Goal: Information Seeking & Learning: Learn about a topic

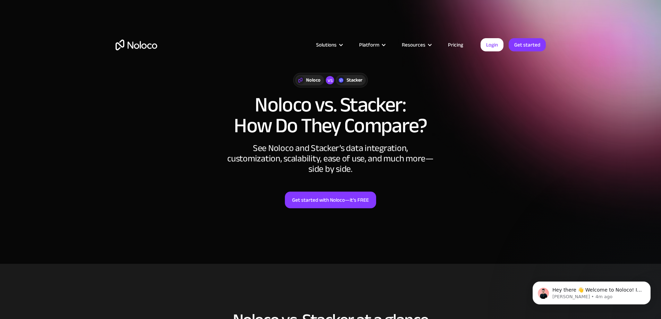
click at [450, 47] on link "Pricing" at bounding box center [455, 44] width 33 height 9
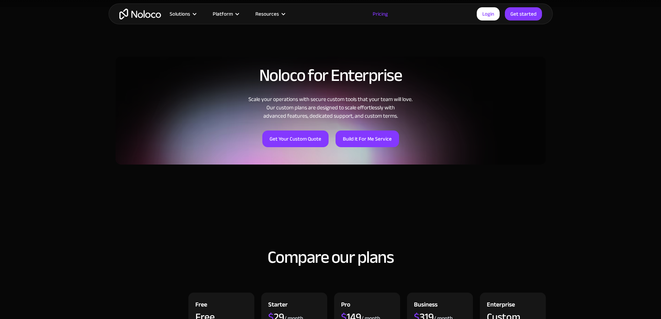
scroll to position [520, 0]
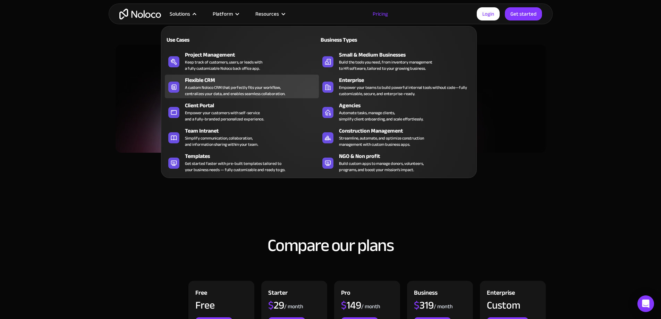
click at [195, 96] on div "A custom Noloco CRM that perfectly fits your workflow, centralizes your data, a…" at bounding box center [235, 90] width 100 height 12
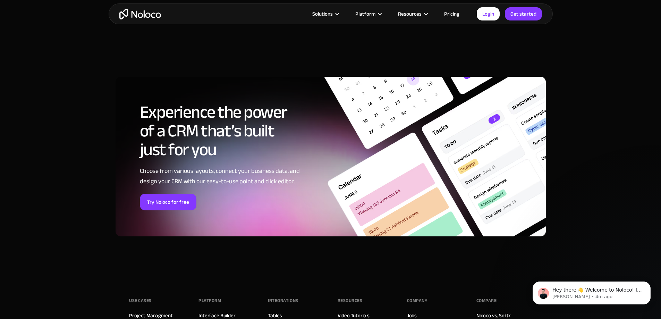
scroll to position [2913, 0]
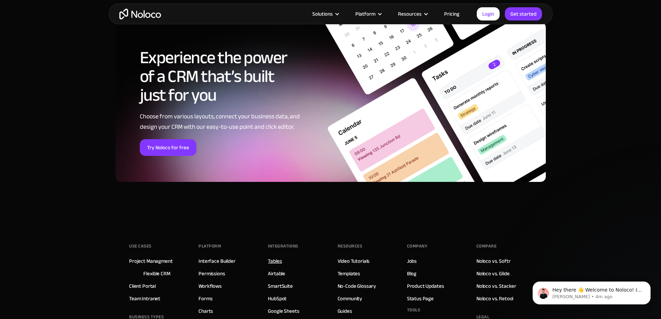
click at [280, 260] on link "Tables" at bounding box center [275, 260] width 14 height 9
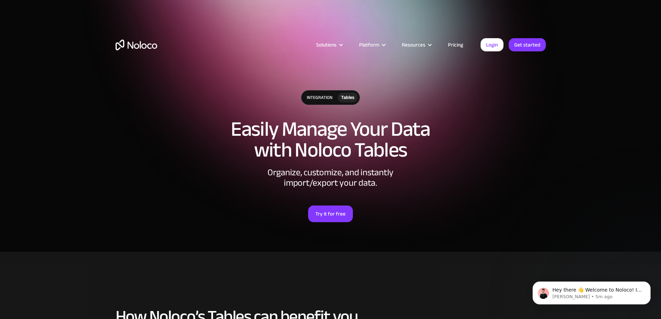
click at [150, 45] on img "home" at bounding box center [136, 45] width 42 height 11
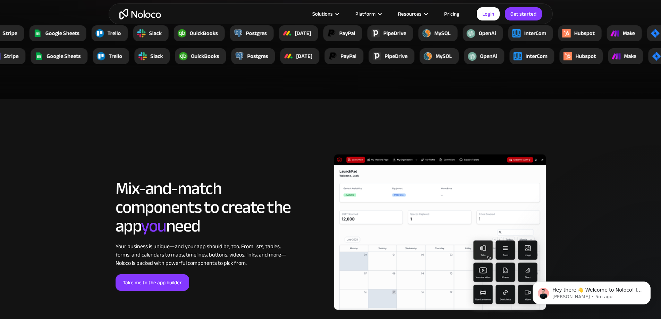
scroll to position [1595, 0]
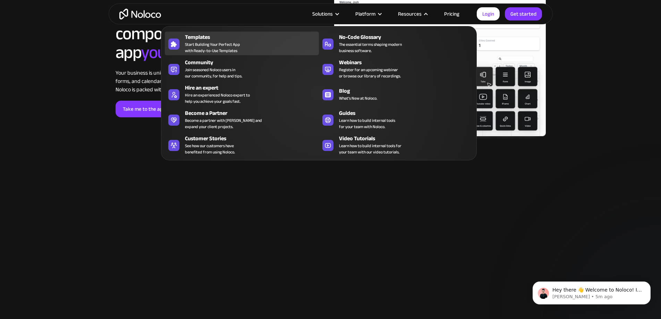
click at [219, 52] on span "Start Building Your Perfect App with Ready-to-Use Templates" at bounding box center [212, 47] width 55 height 12
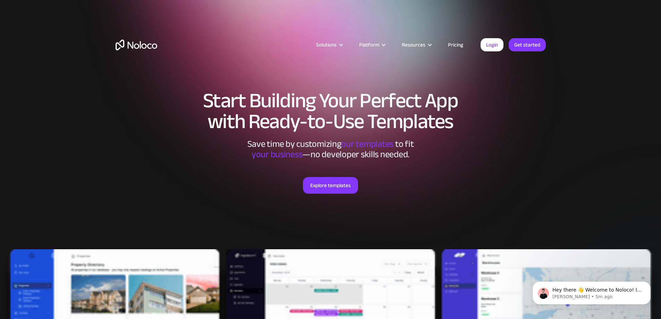
click at [455, 44] on link "Pricing" at bounding box center [455, 44] width 33 height 9
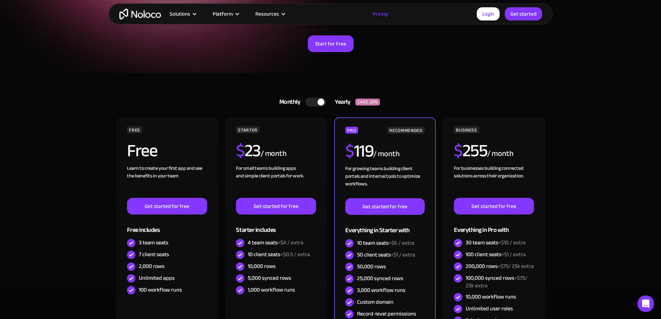
scroll to position [104, 0]
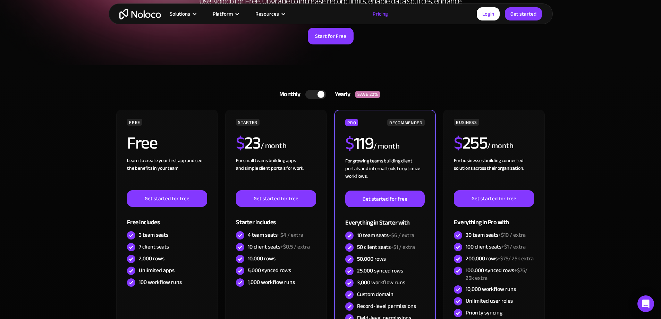
click at [312, 93] on div at bounding box center [315, 94] width 21 height 9
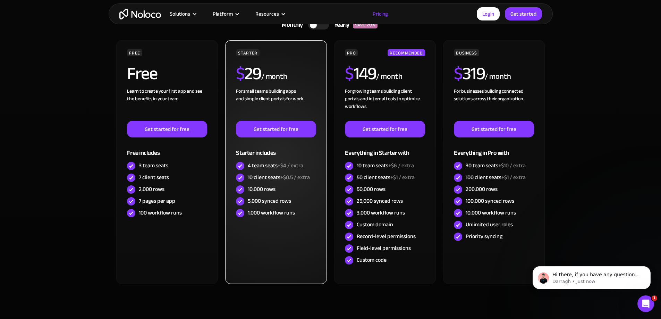
scroll to position [0, 0]
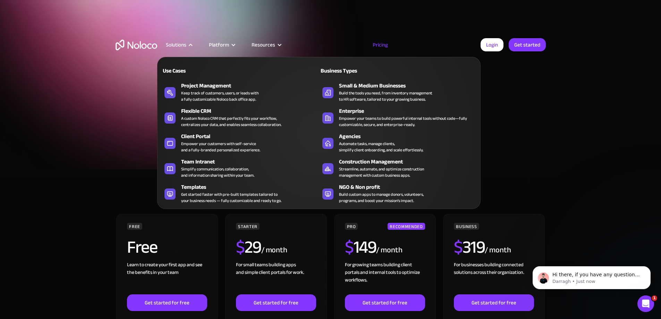
click at [177, 45] on div "Solutions" at bounding box center [176, 44] width 20 height 9
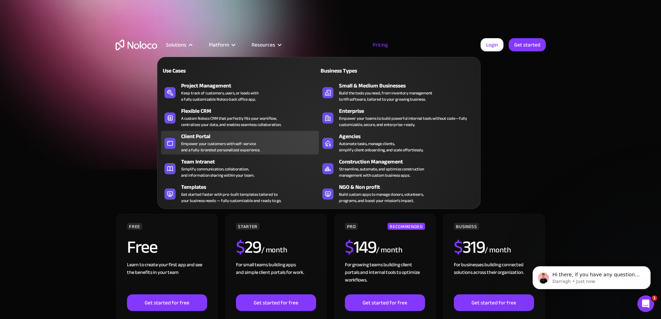
click at [187, 145] on div "Empower your customers with self-service and a fully-branded personalized exper…" at bounding box center [220, 146] width 79 height 12
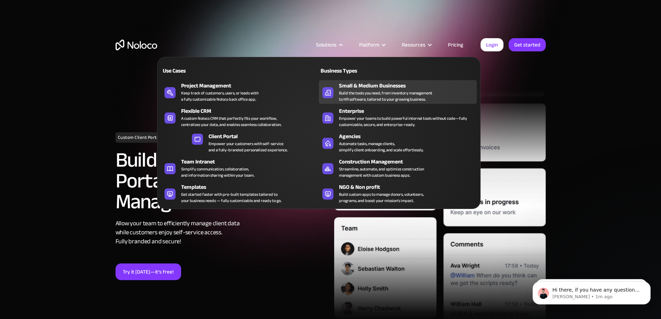
click at [371, 97] on div "Build the tools you need, from inventory management to HR software, tailored to…" at bounding box center [385, 96] width 93 height 12
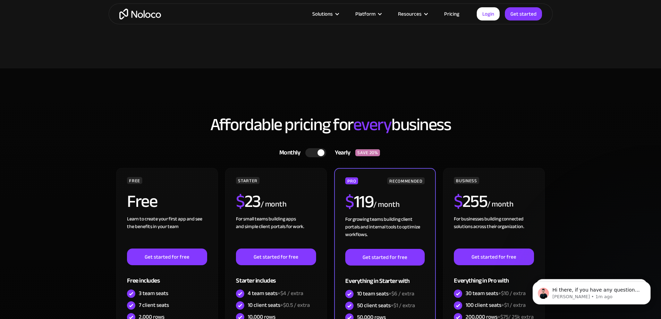
scroll to position [1907, 0]
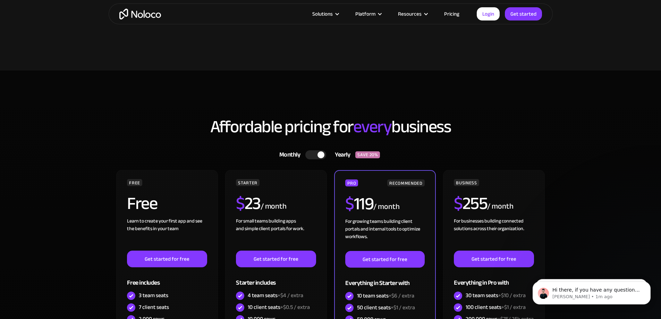
click at [312, 154] on div at bounding box center [315, 154] width 21 height 9
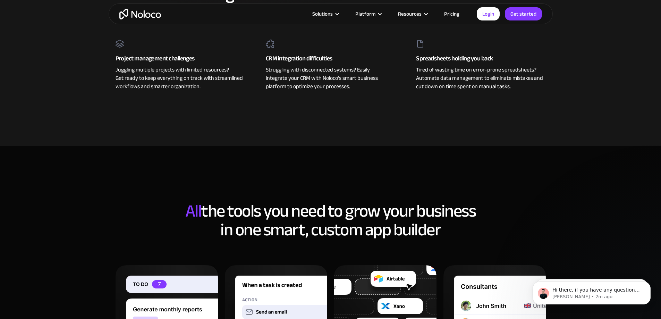
scroll to position [312, 0]
